Goal: Navigation & Orientation: Find specific page/section

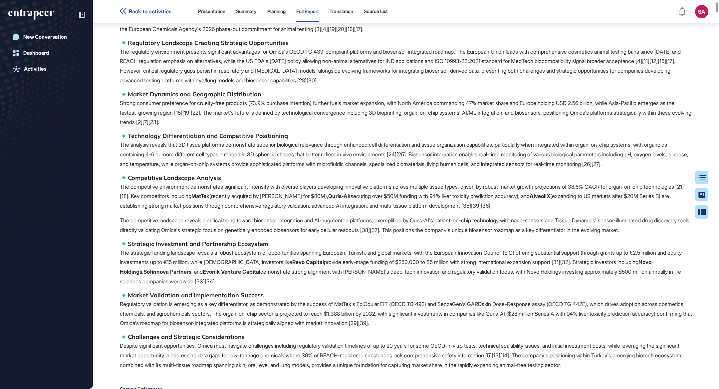
scroll to position [405, 0]
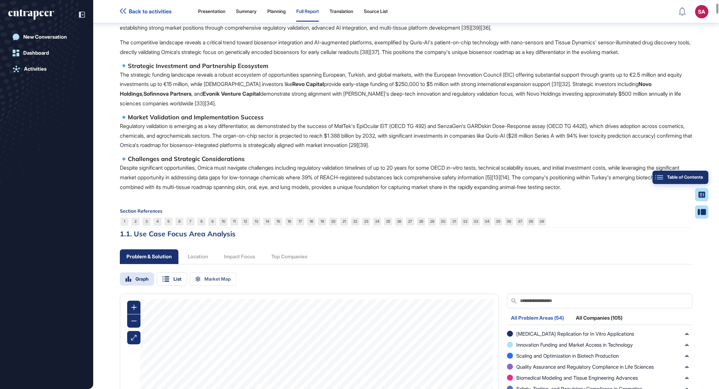
click at [702, 178] on div "Table of Contents" at bounding box center [680, 176] width 45 height 5
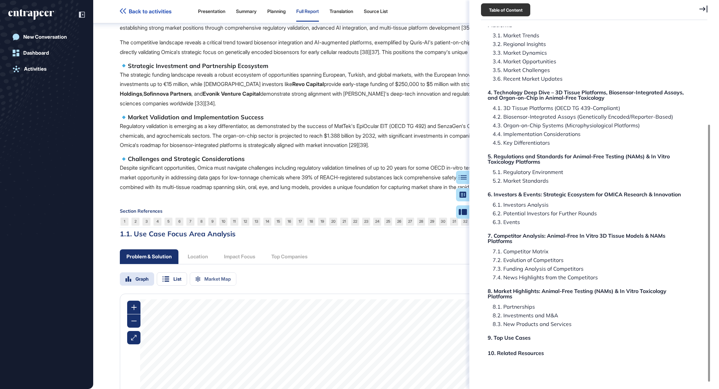
scroll to position [135, 0]
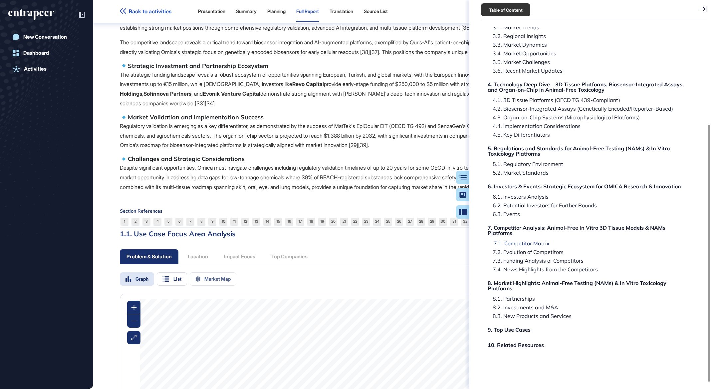
click at [531, 242] on div "7.1. Competitor Matrix" at bounding box center [519, 242] width 61 height 5
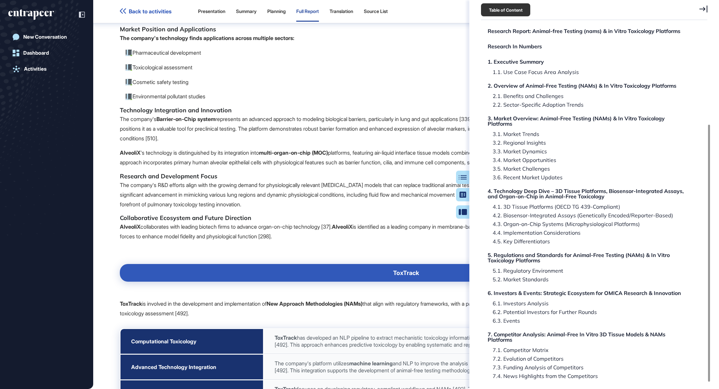
scroll to position [0, 0]
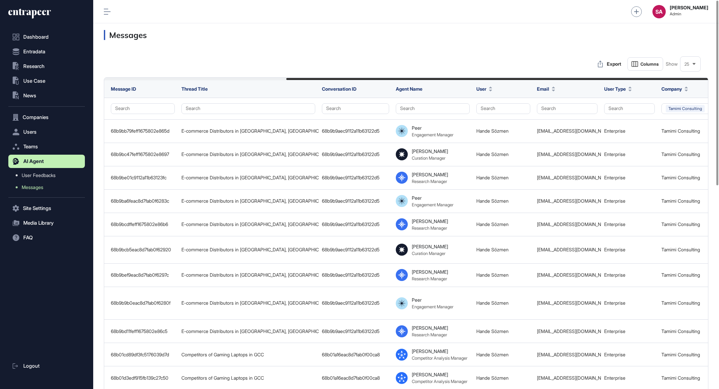
scroll to position [0, 261]
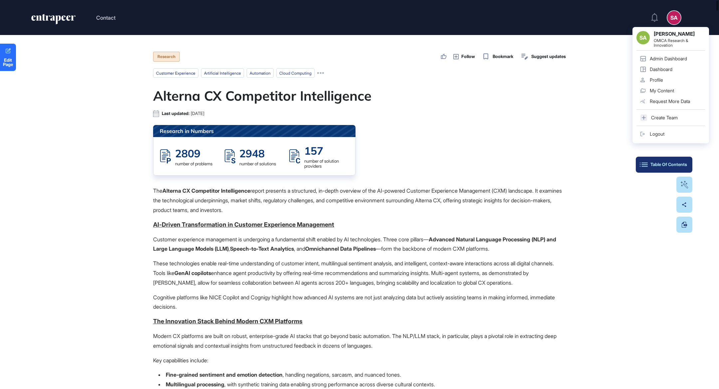
click at [677, 161] on button "Table Of Contents" at bounding box center [664, 165] width 57 height 16
